Goal: Ask a question

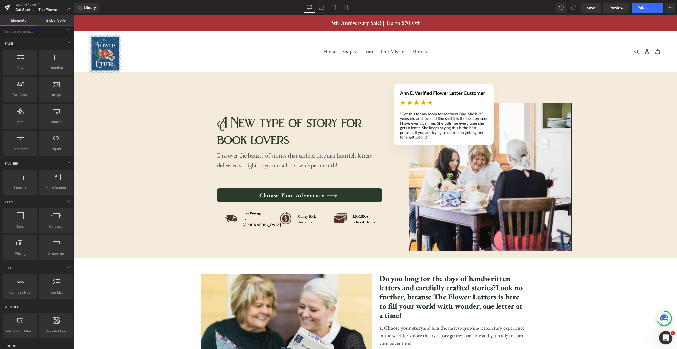
click at [666, 339] on icon "Open Intercom Messenger" at bounding box center [665, 337] width 8 height 8
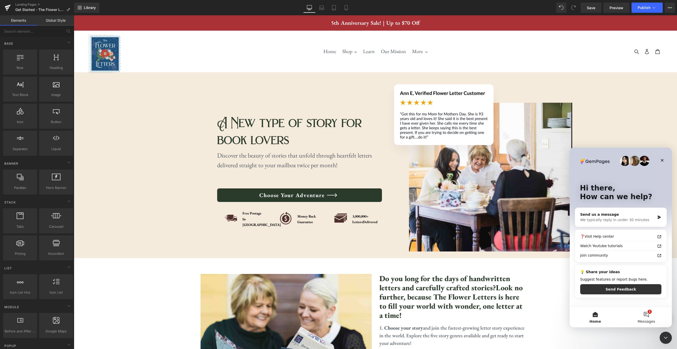
click at [648, 315] on button "1 Messages" at bounding box center [646, 317] width 51 height 20
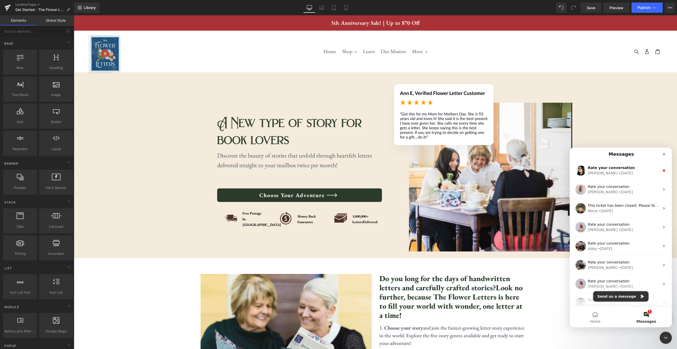
click at [619, 300] on button "Send us a message" at bounding box center [620, 296] width 55 height 10
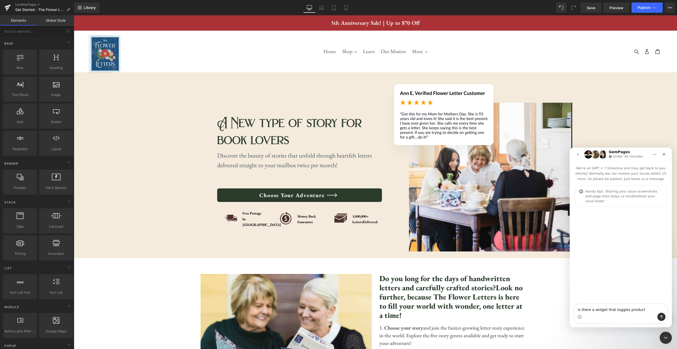
type textarea "is there a widget that toggles products"
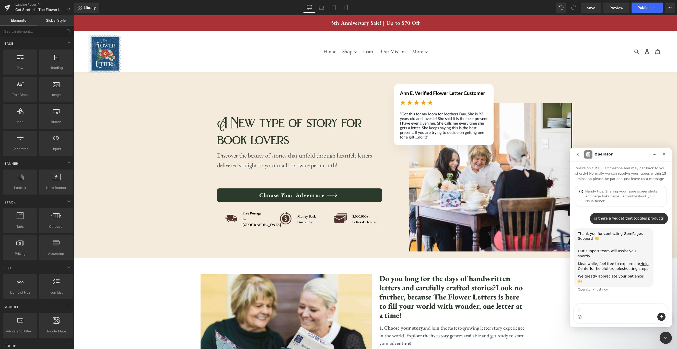
type textarea "l"
type textarea "like a subscription widget we can use?"
click at [5, 7] on div at bounding box center [338, 167] width 677 height 334
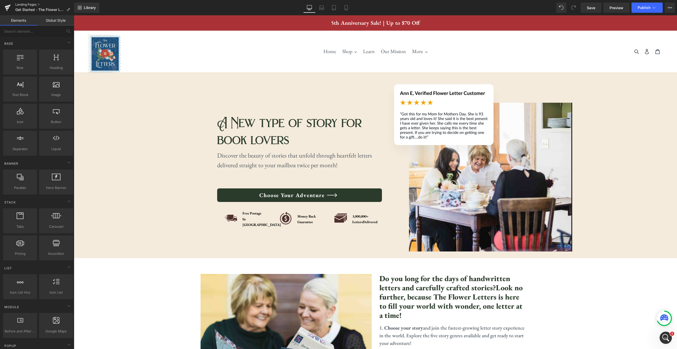
click at [20, 5] on link "Landing Pages" at bounding box center [44, 5] width 59 height 4
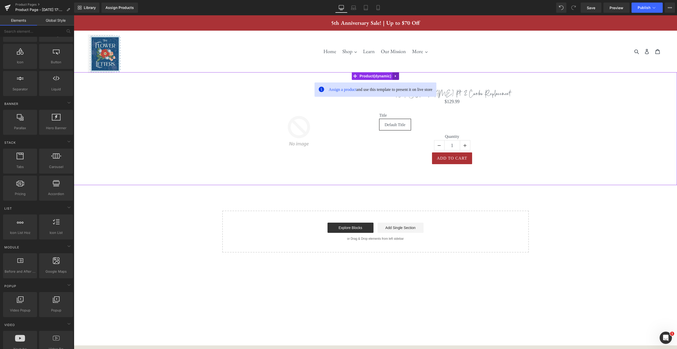
click at [395, 76] on icon at bounding box center [396, 76] width 4 height 4
click at [358, 77] on span "Product" at bounding box center [365, 76] width 34 height 8
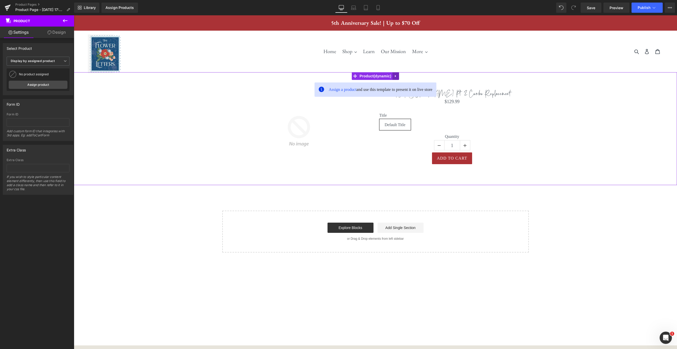
click at [394, 75] on icon at bounding box center [396, 76] width 4 height 4
click at [361, 76] on span "Product" at bounding box center [365, 76] width 34 height 8
click at [168, 91] on div "Sale Off (P) Image Norah Aven Pt. 2 Combo Replacement (P) Title $0 $129.99 (P) …" at bounding box center [375, 129] width 598 height 98
click at [68, 20] on button at bounding box center [65, 20] width 18 height 11
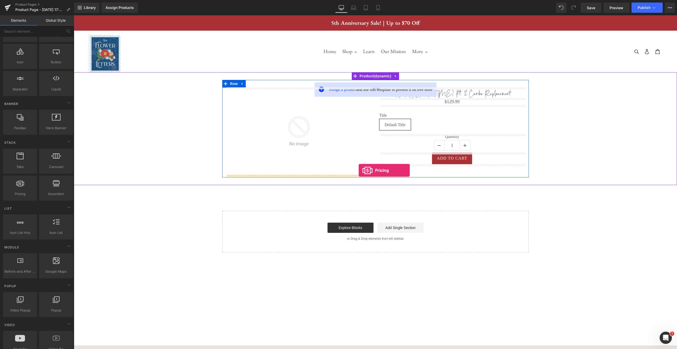
drag, startPoint x: 99, startPoint y: 199, endPoint x: 359, endPoint y: 170, distance: 261.6
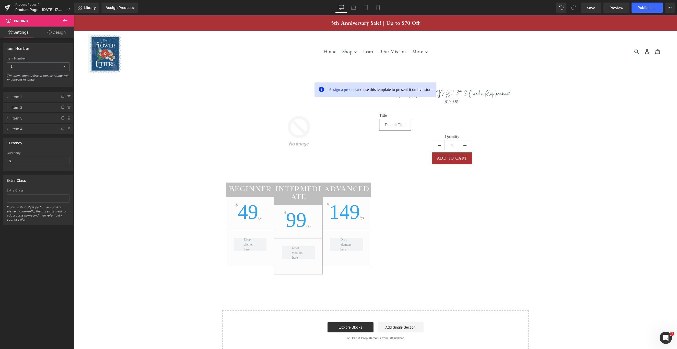
click at [67, 21] on icon at bounding box center [65, 20] width 5 height 3
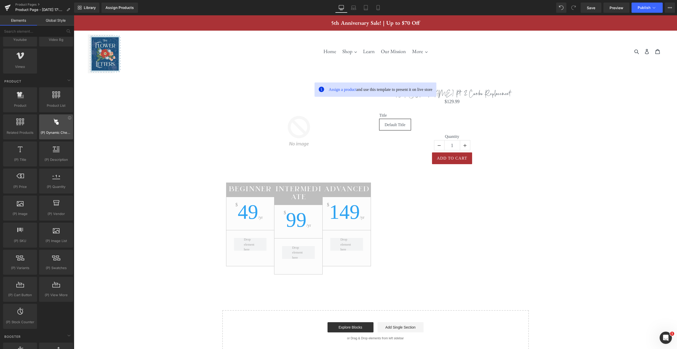
scroll to position [370, 0]
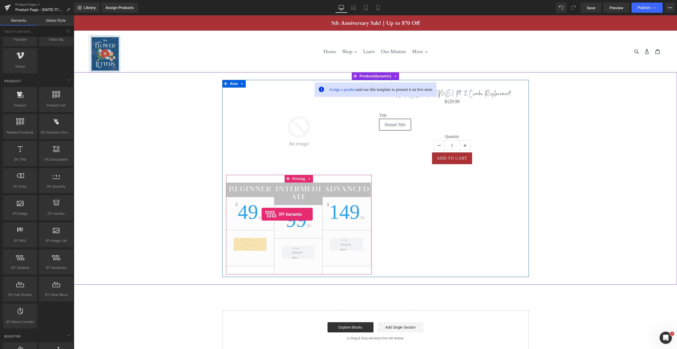
drag, startPoint x: 95, startPoint y: 272, endPoint x: 262, endPoint y: 214, distance: 176.3
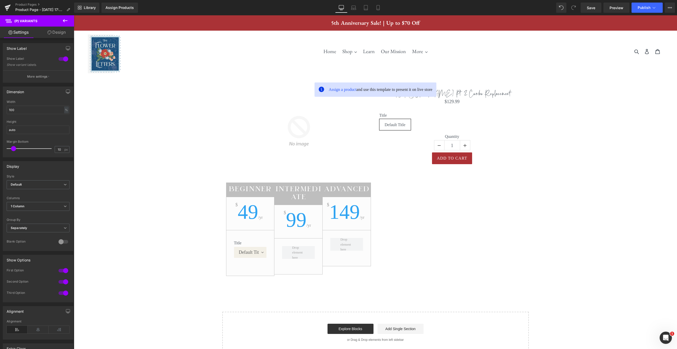
click at [65, 20] on icon at bounding box center [65, 21] width 6 height 6
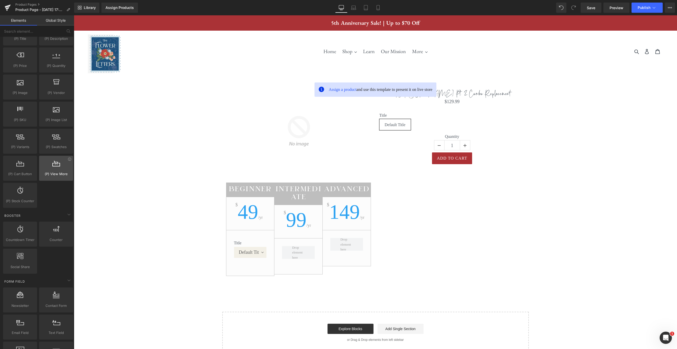
scroll to position [491, 0]
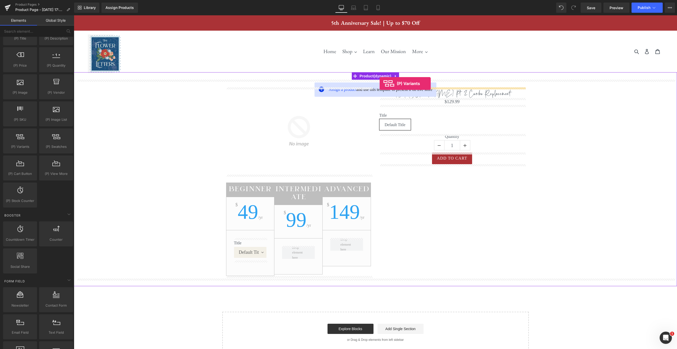
drag, startPoint x: 100, startPoint y: 158, endPoint x: 380, endPoint y: 84, distance: 289.3
